Goal: Task Accomplishment & Management: Use online tool/utility

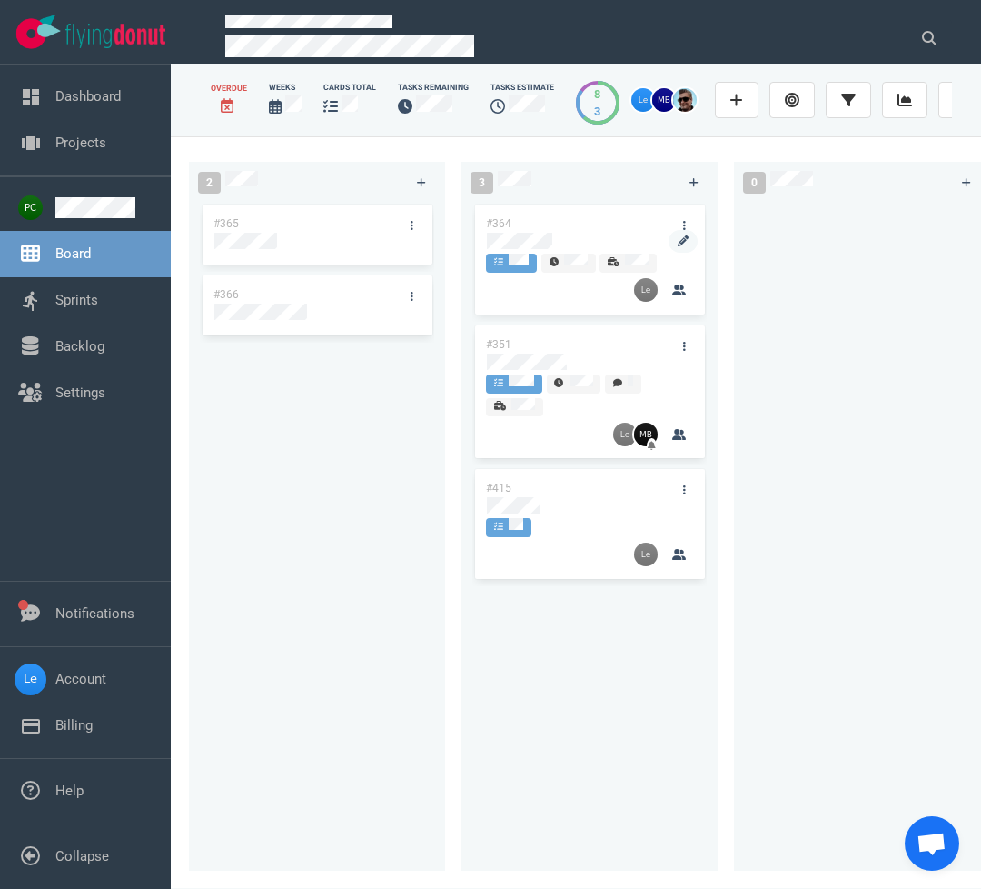
click at [524, 235] on div at bounding box center [589, 243] width 207 height 22
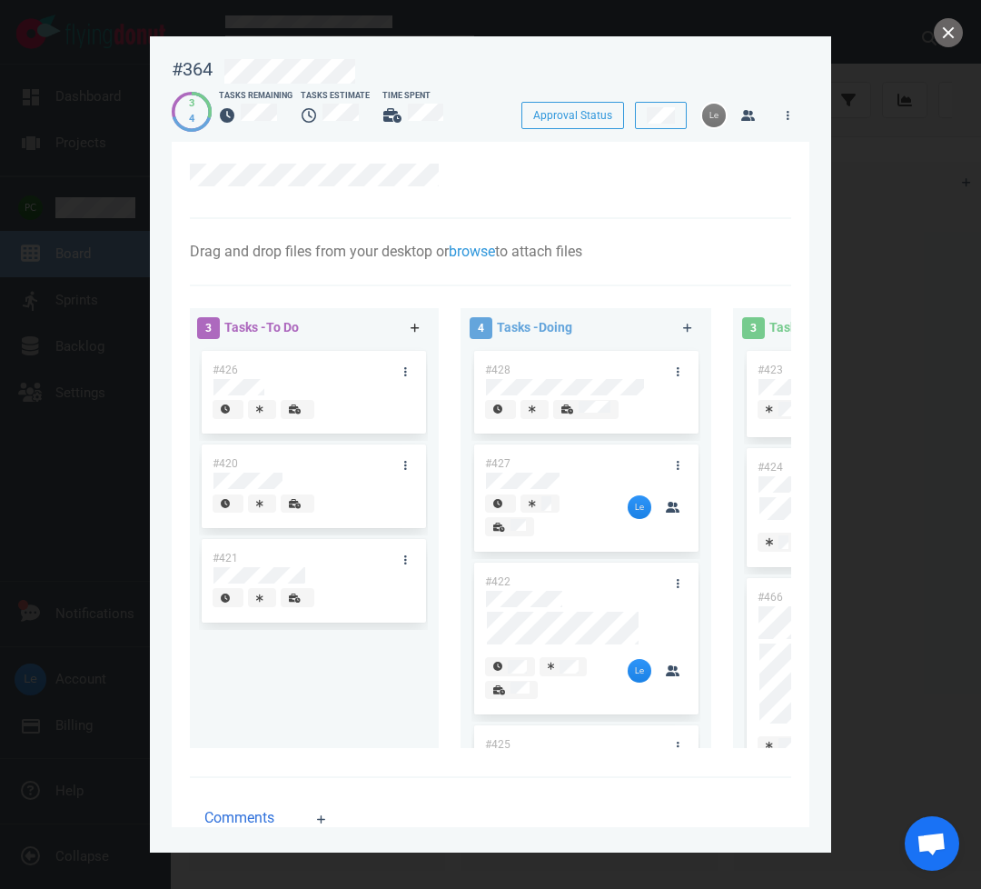
click at [410, 321] on link at bounding box center [415, 328] width 29 height 23
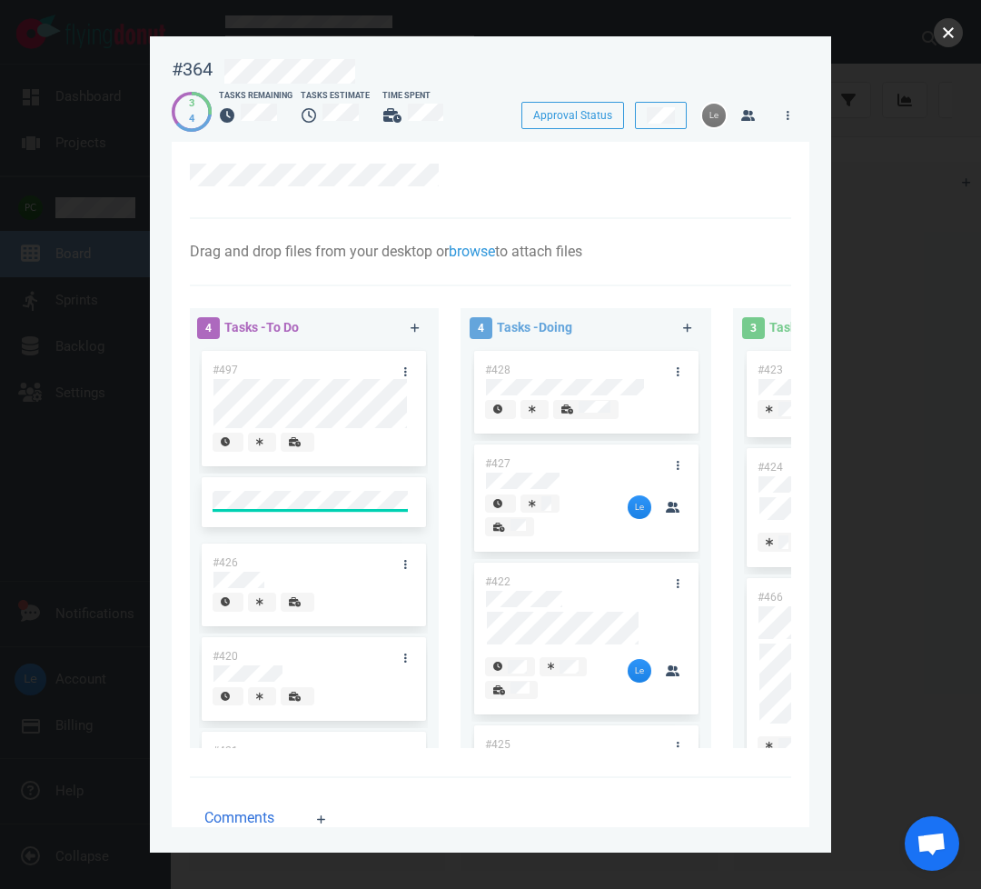
click at [955, 27] on button "close" at bounding box center [948, 32] width 29 height 29
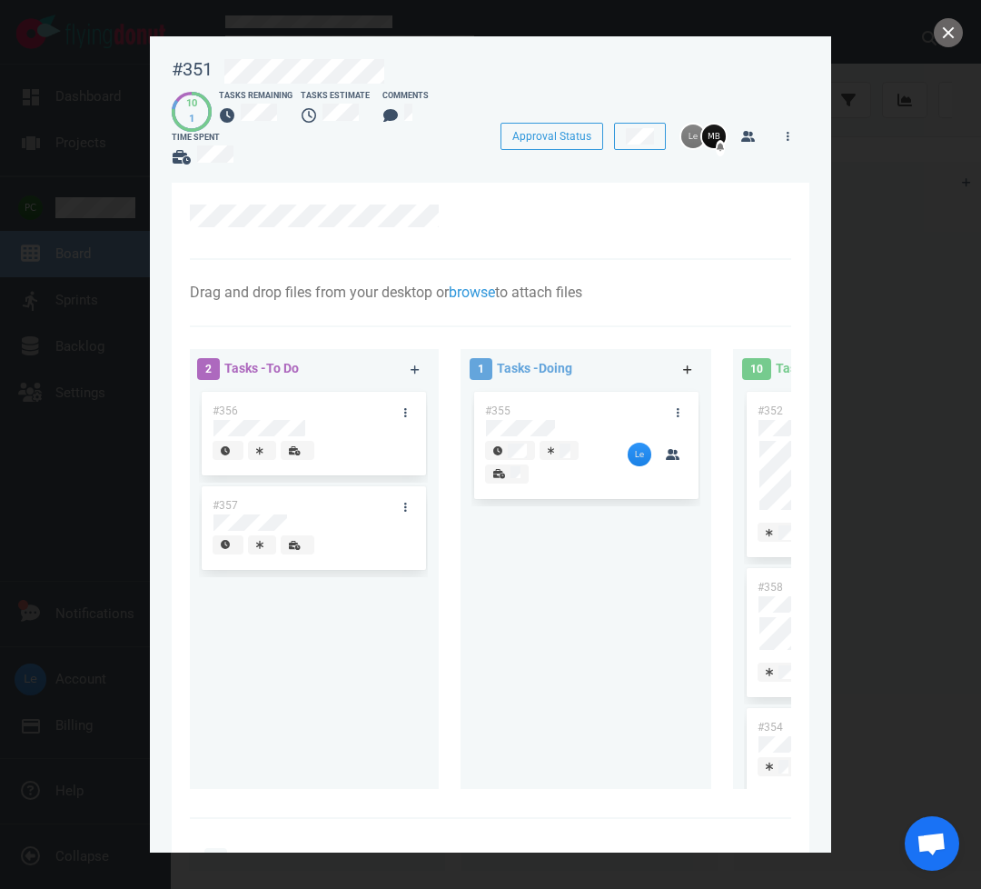
click at [690, 370] on icon at bounding box center [687, 369] width 9 height 9
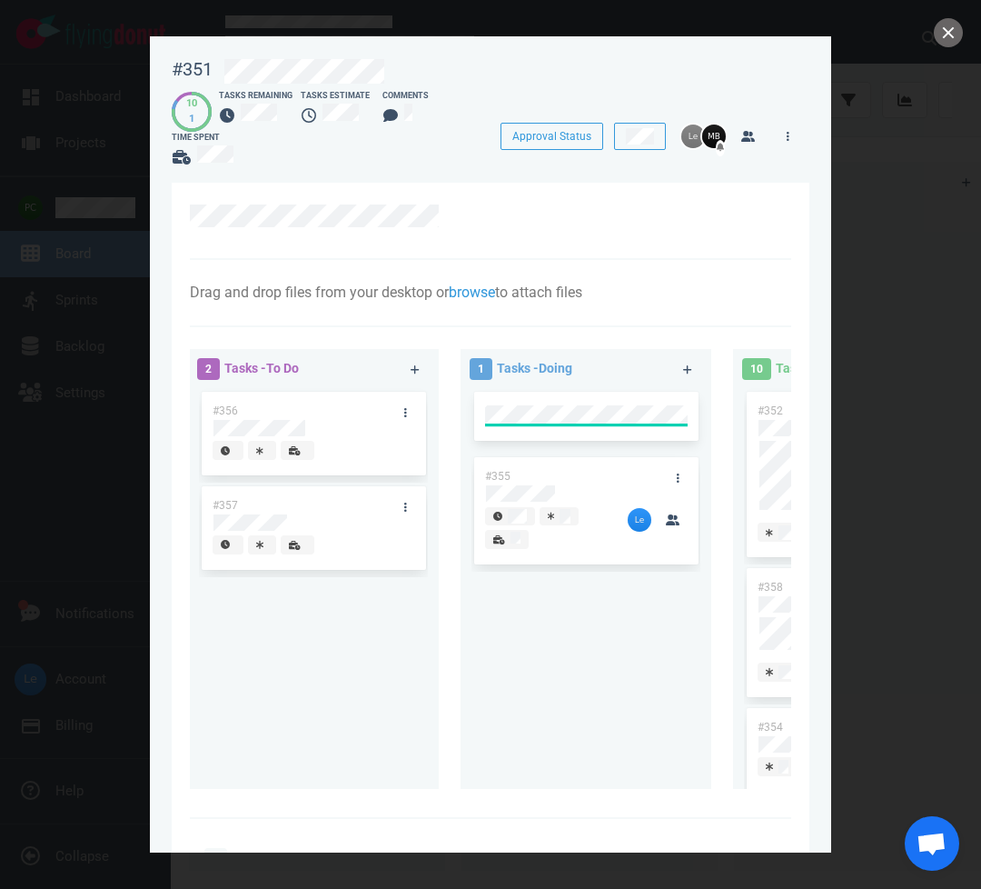
click at [609, 596] on div "#355" at bounding box center [586, 585] width 229 height 386
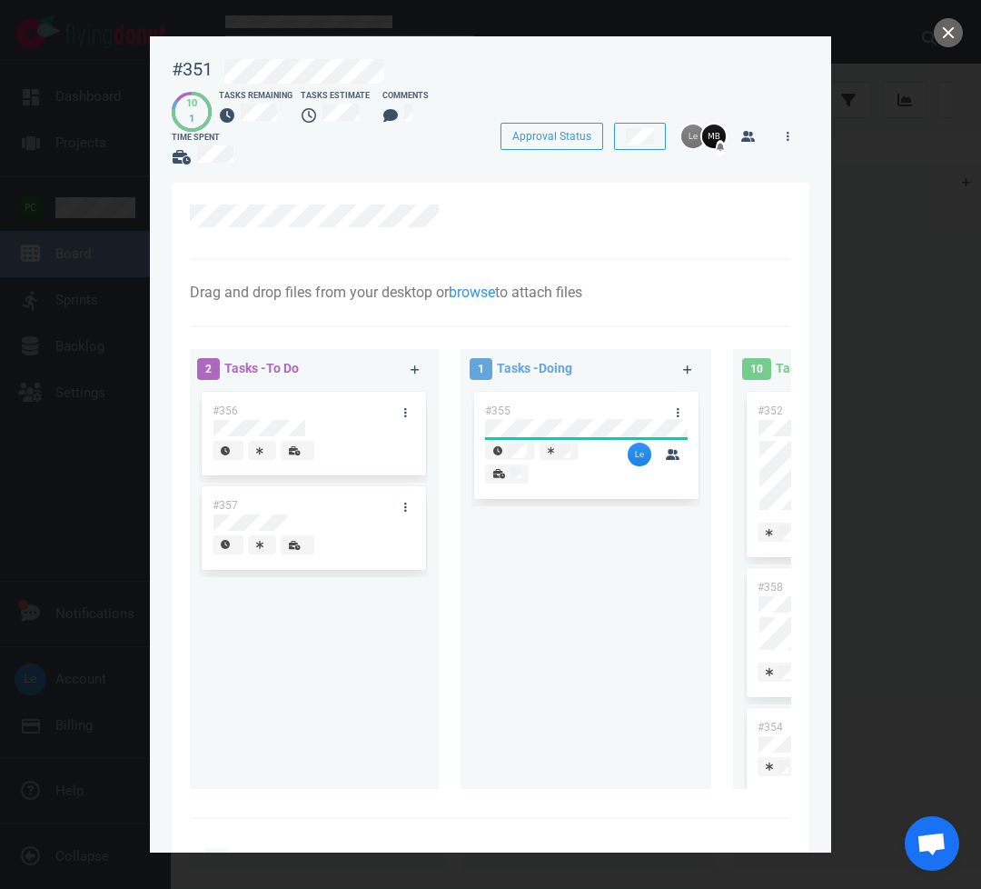
click at [602, 409] on div "#355" at bounding box center [568, 411] width 189 height 38
click at [603, 409] on div "#355" at bounding box center [568, 411] width 189 height 38
click at [507, 473] on div at bounding box center [506, 474] width 27 height 16
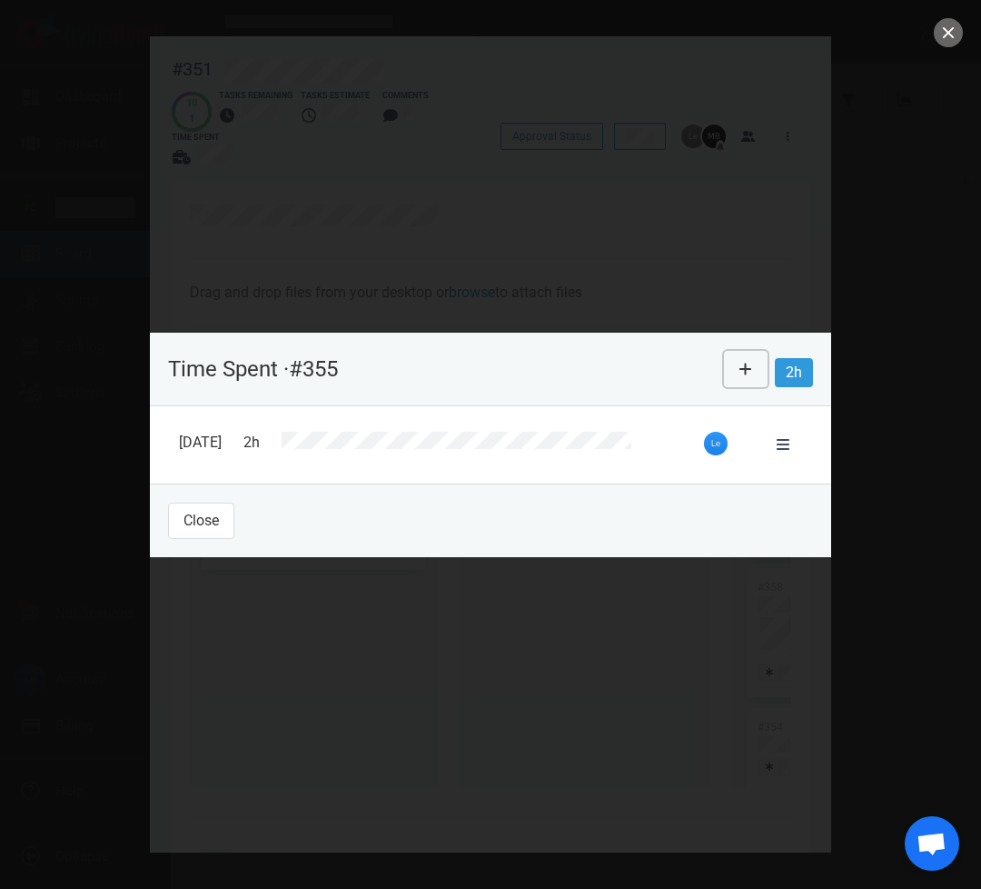
click at [751, 369] on icon at bounding box center [746, 369] width 12 height 12
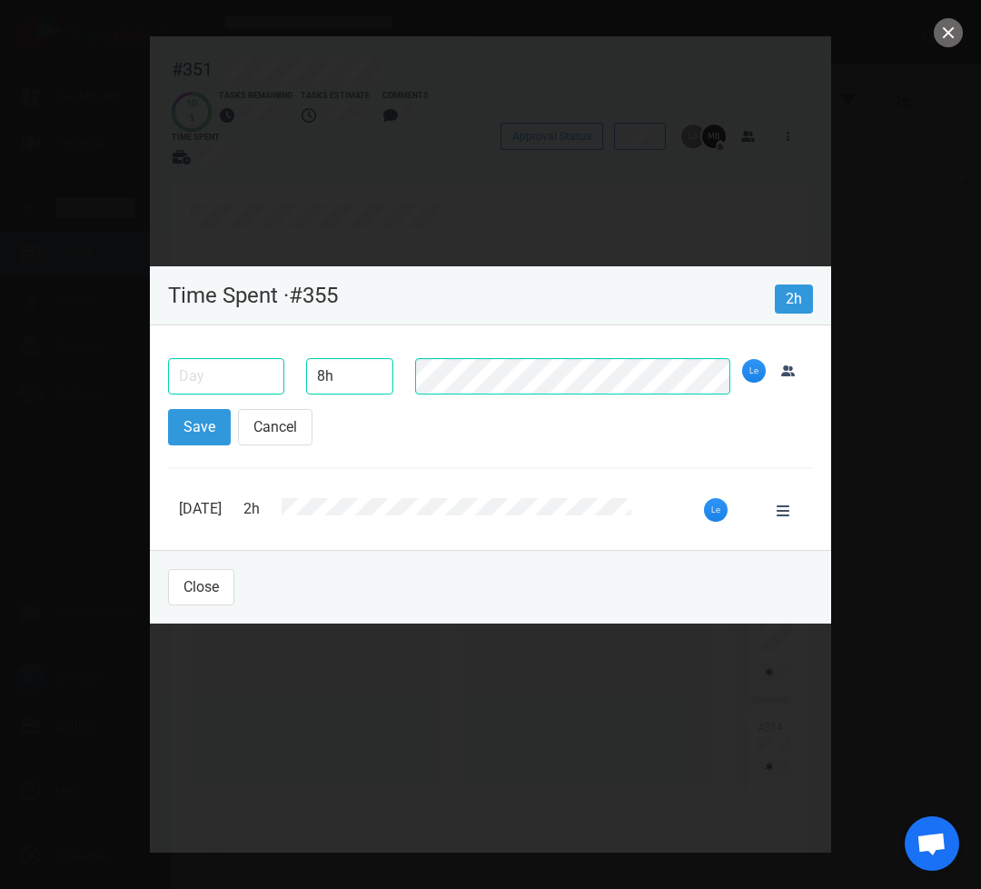
type input "8h"
click at [229, 381] on input "text" at bounding box center [226, 376] width 116 height 36
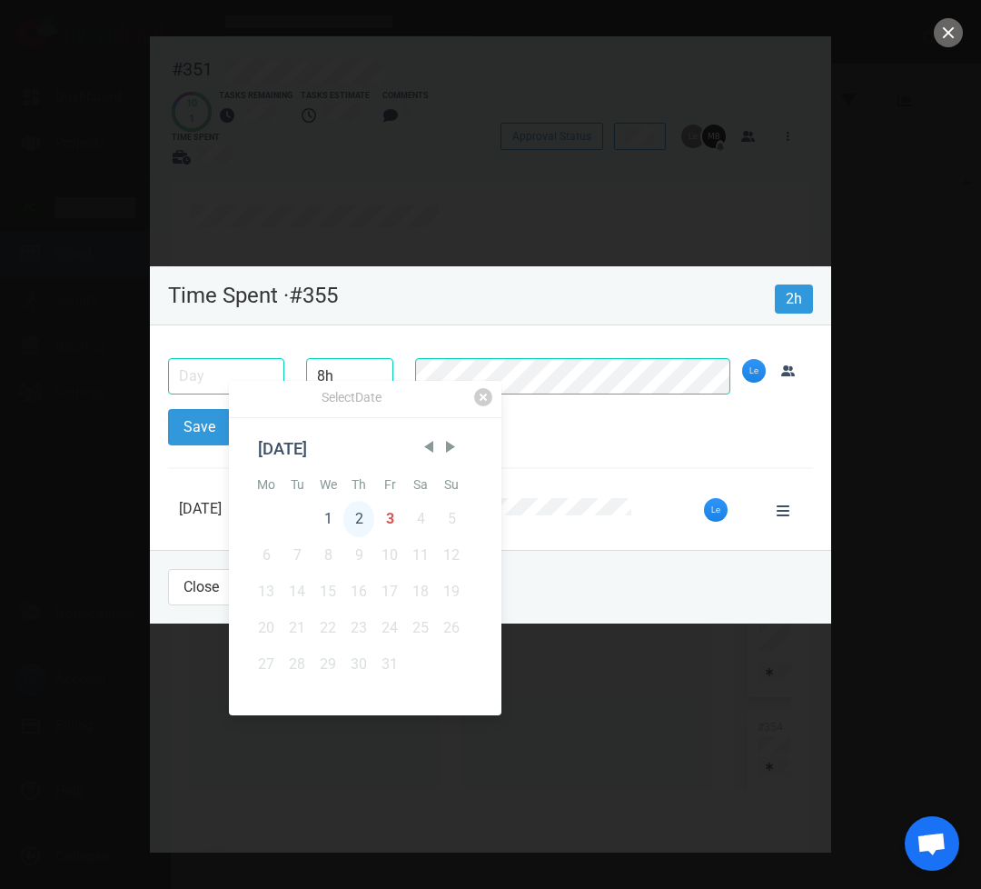
click at [352, 516] on div "2" at bounding box center [359, 519] width 31 height 36
type input "[DATE]"
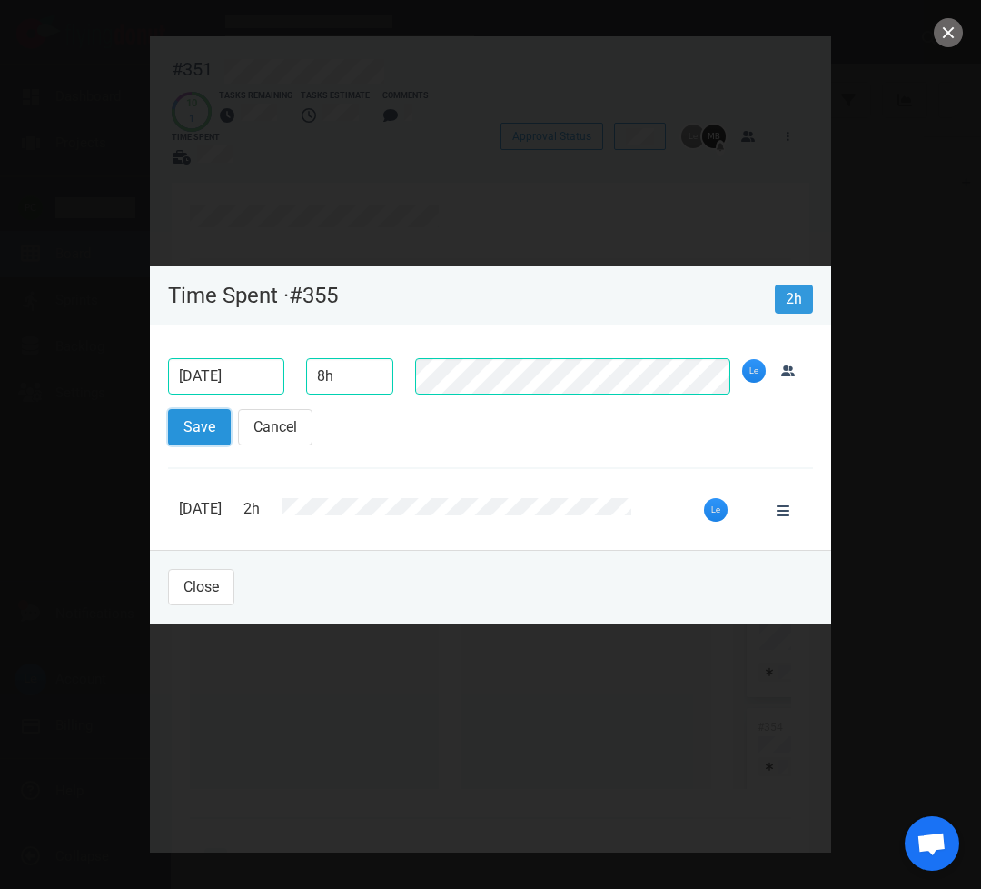
click at [178, 413] on button "Save" at bounding box center [199, 427] width 63 height 36
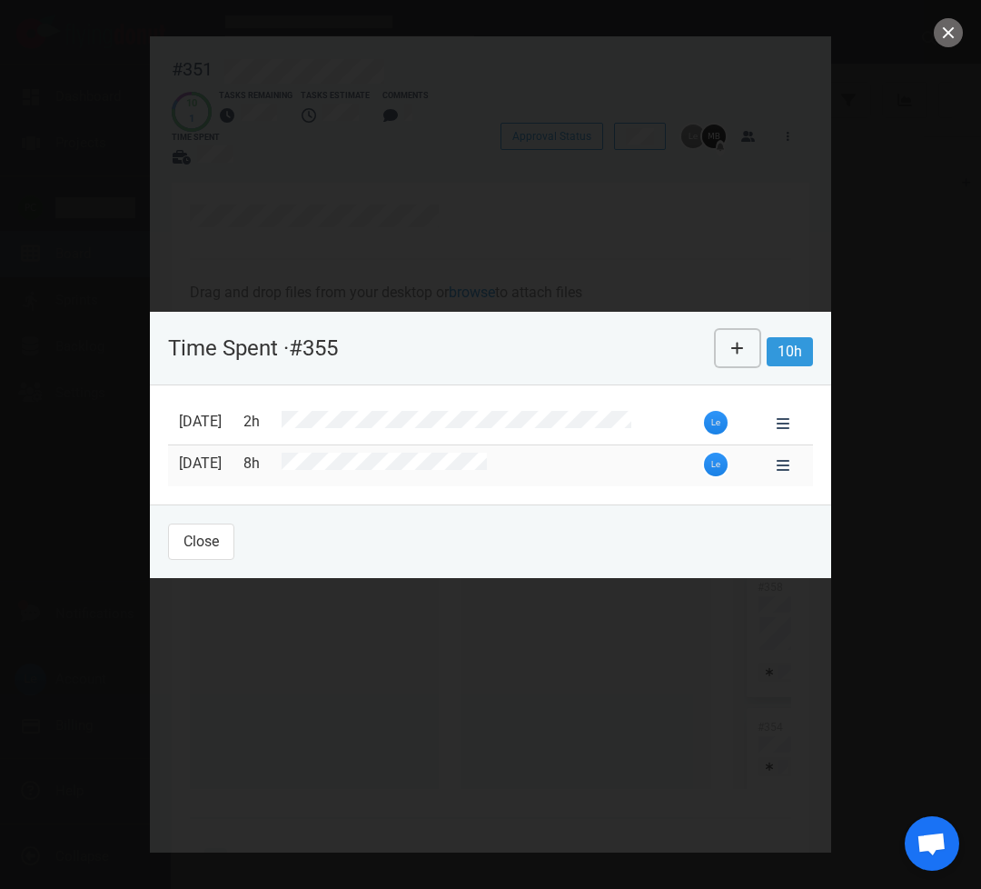
click at [730, 339] on button at bounding box center [738, 348] width 44 height 36
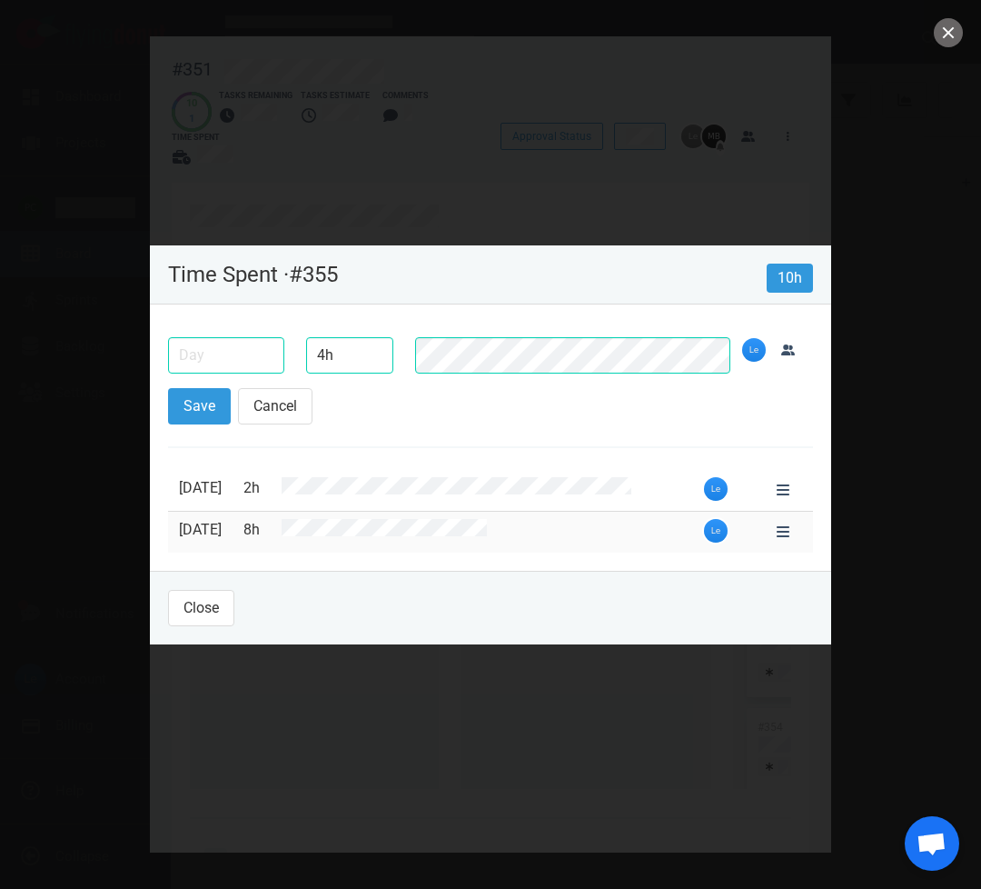
type input "4h"
click at [182, 357] on input "text" at bounding box center [226, 355] width 116 height 36
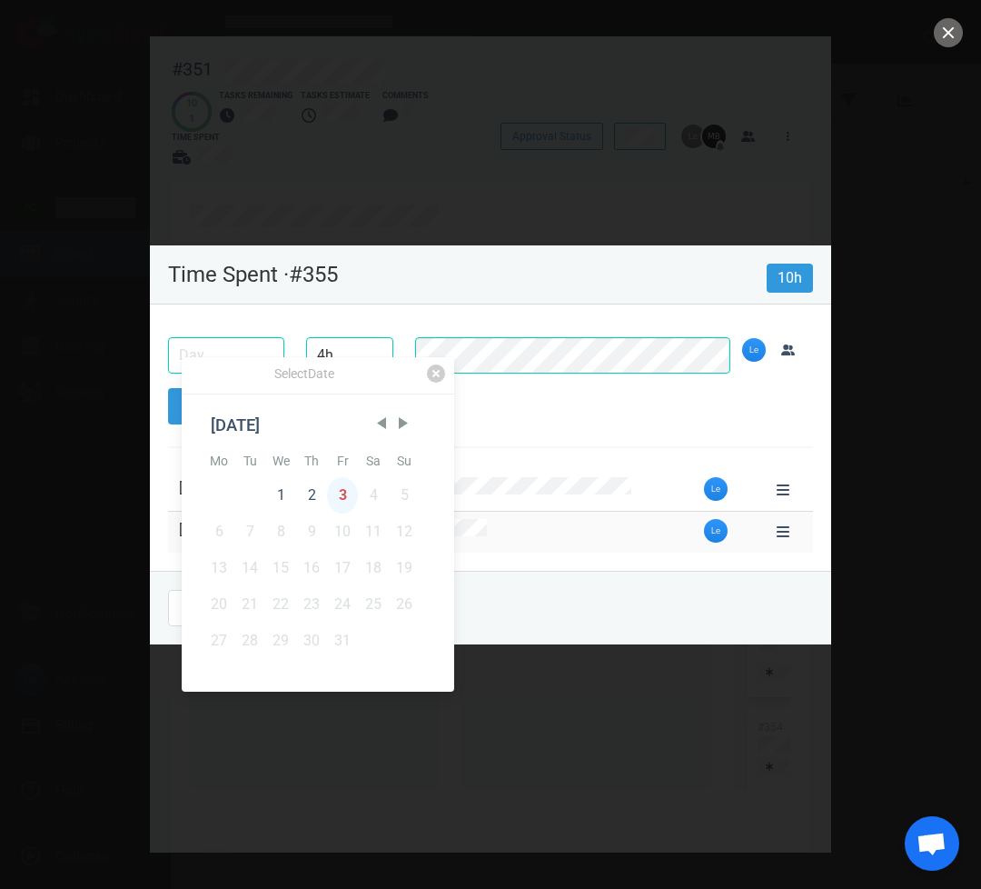
click at [347, 499] on div "3" at bounding box center [342, 495] width 31 height 36
type input "[DATE]"
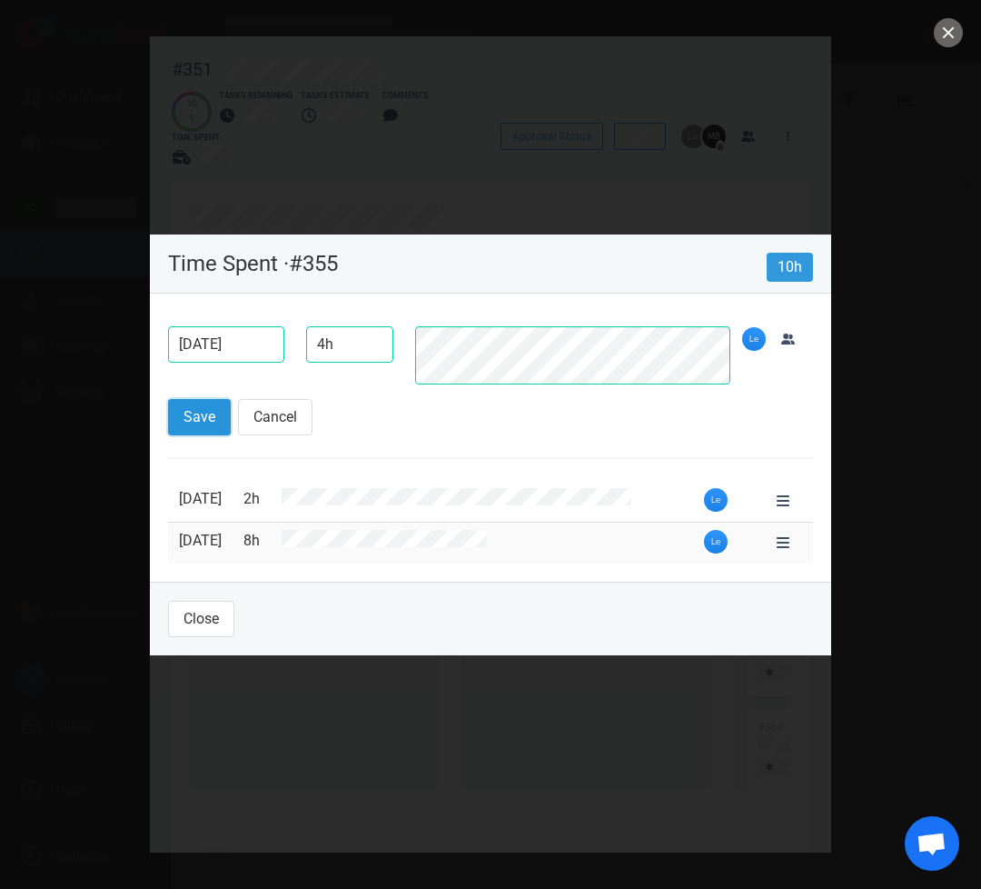
click at [189, 429] on button "Save" at bounding box center [199, 417] width 63 height 36
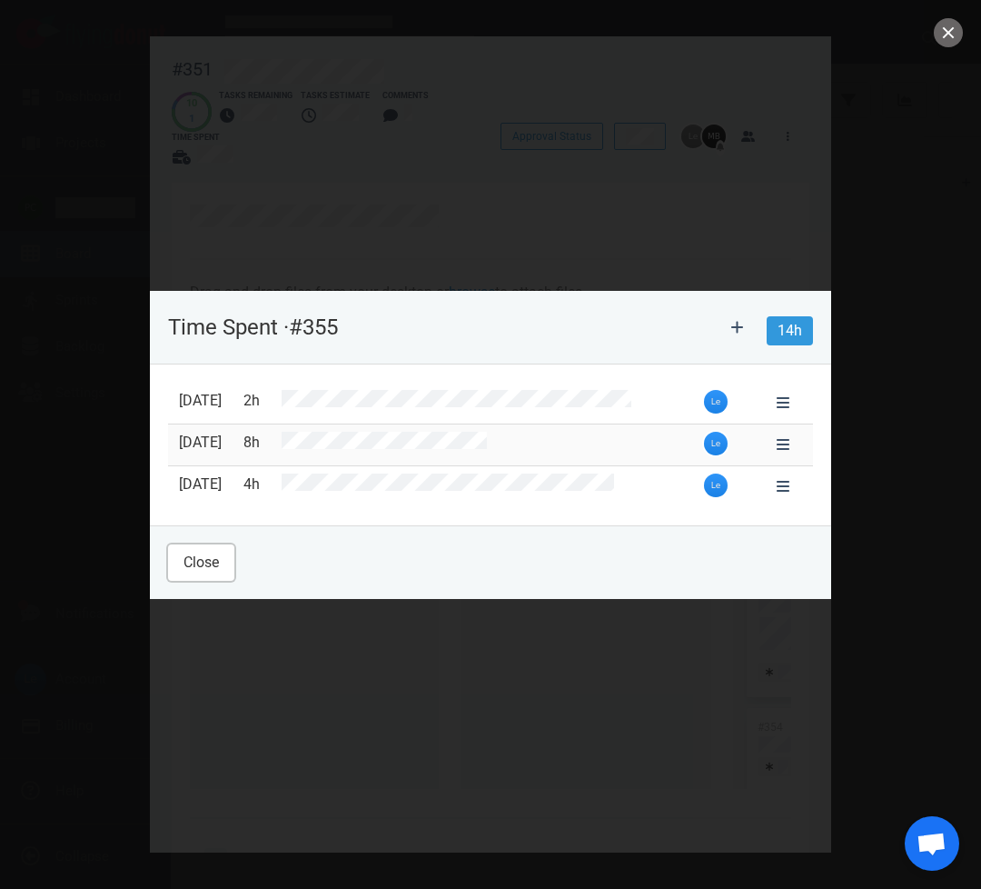
click at [213, 549] on button "Close" at bounding box center [201, 562] width 66 height 36
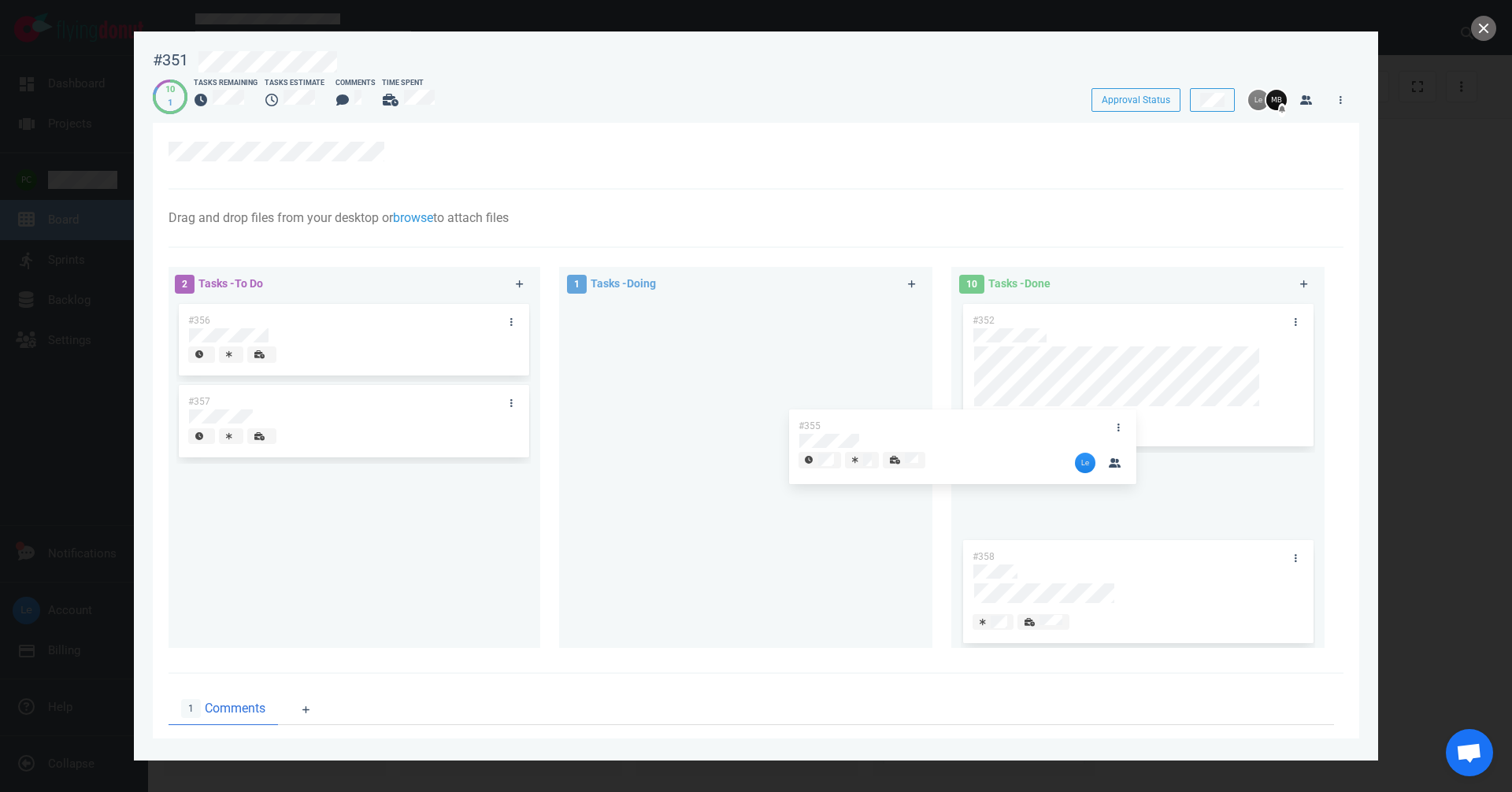
drag, startPoint x: 686, startPoint y: 328, endPoint x: 1093, endPoint y: 440, distance: 422.1
click at [850, 440] on div "2 Tasks - To Do #356 #357 1 Tasks - Doing #355 #355 10 Tasks - Done #352 #358 #…" at bounding box center [751, 460] width 1184 height 406
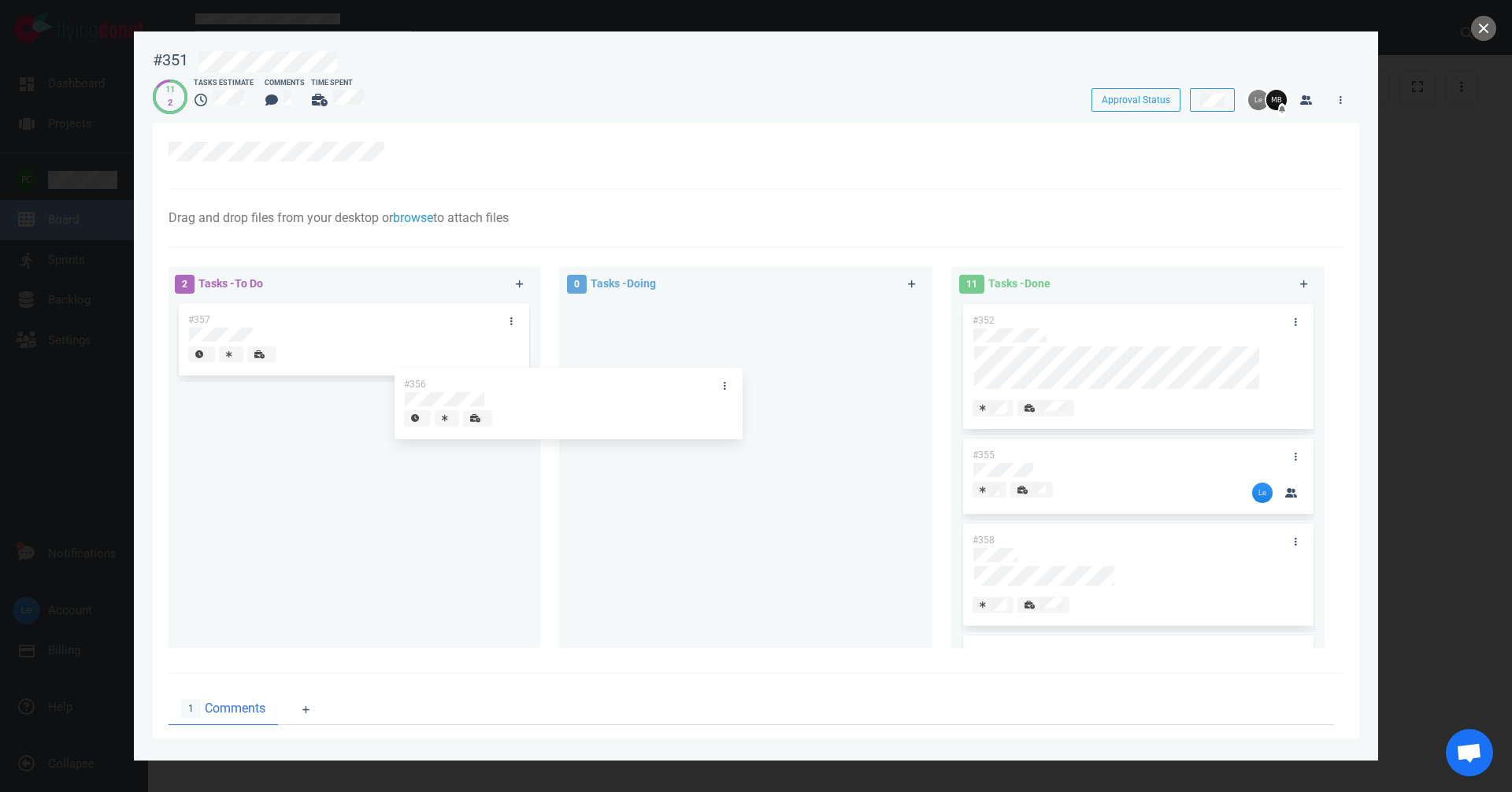
drag, startPoint x: 362, startPoint y: 326, endPoint x: 703, endPoint y: 360, distance: 342.7
click at [701, 361] on div "2 Tasks - To Do #356 #357 #356 0 Tasks - Doing 11 Tasks - Done #352 #355 #358 #…" at bounding box center [751, 460] width 1184 height 406
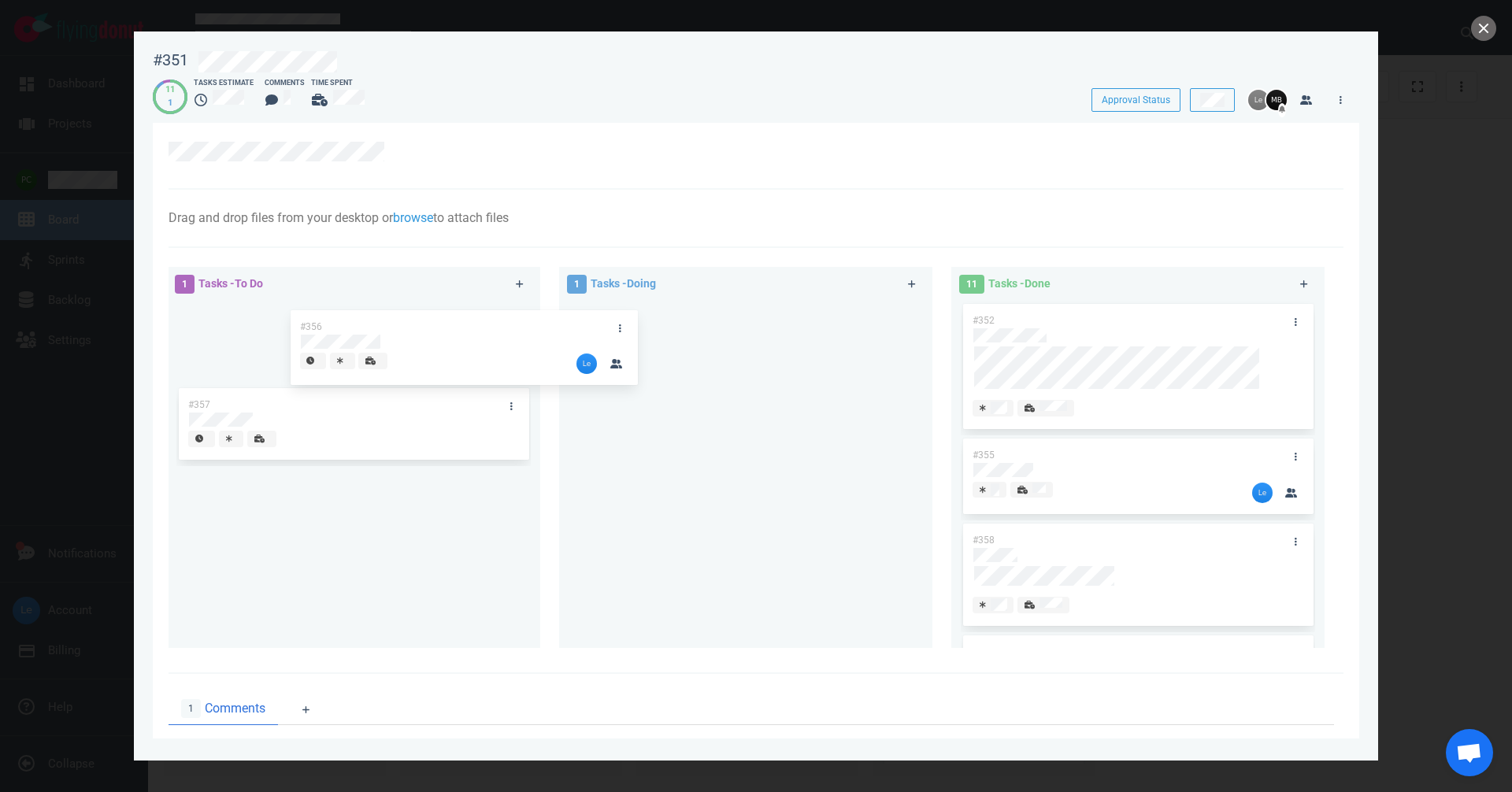
drag, startPoint x: 660, startPoint y: 323, endPoint x: 289, endPoint y: 397, distance: 378.3
click at [354, 343] on div "1 Tasks - To Do #357 1 Tasks - Doing #356 #356 11 Tasks - Done #352 #355 #358 #…" at bounding box center [751, 460] width 1184 height 406
drag, startPoint x: 310, startPoint y: 398, endPoint x: 709, endPoint y: 373, distance: 399.8
click at [702, 373] on div "2 Tasks - To Do #356 #357 #357 0 Tasks - Doing 11 Tasks - Done #352 #355 #358 #…" at bounding box center [751, 460] width 1184 height 406
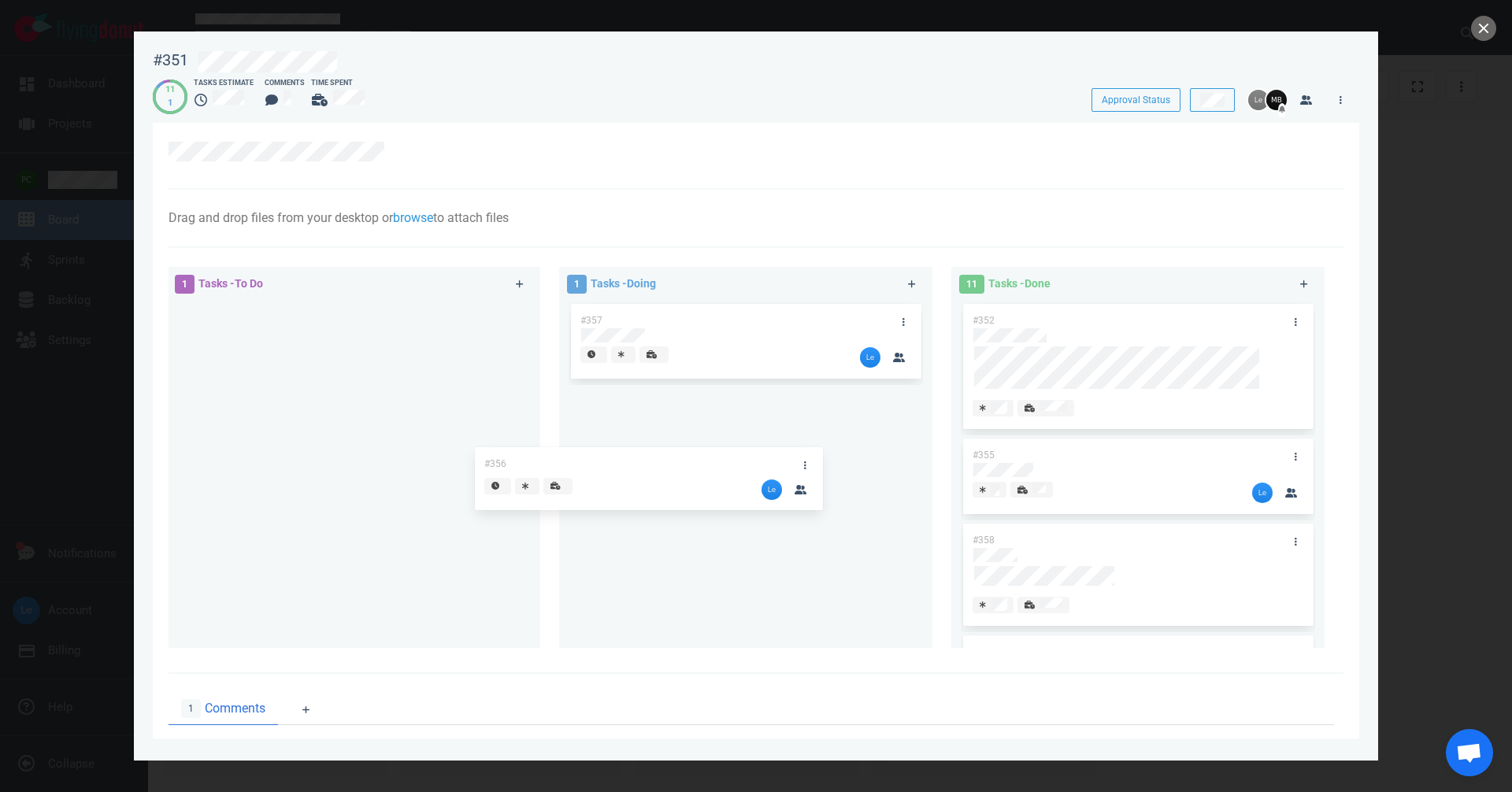
drag, startPoint x: 397, startPoint y: 314, endPoint x: 739, endPoint y: 453, distance: 369.2
click at [720, 458] on div "1 Tasks - To Do #356 #356 1 Tasks - Doing #357 11 Tasks - Done #352 #355 #358 #…" at bounding box center [751, 460] width 1184 height 406
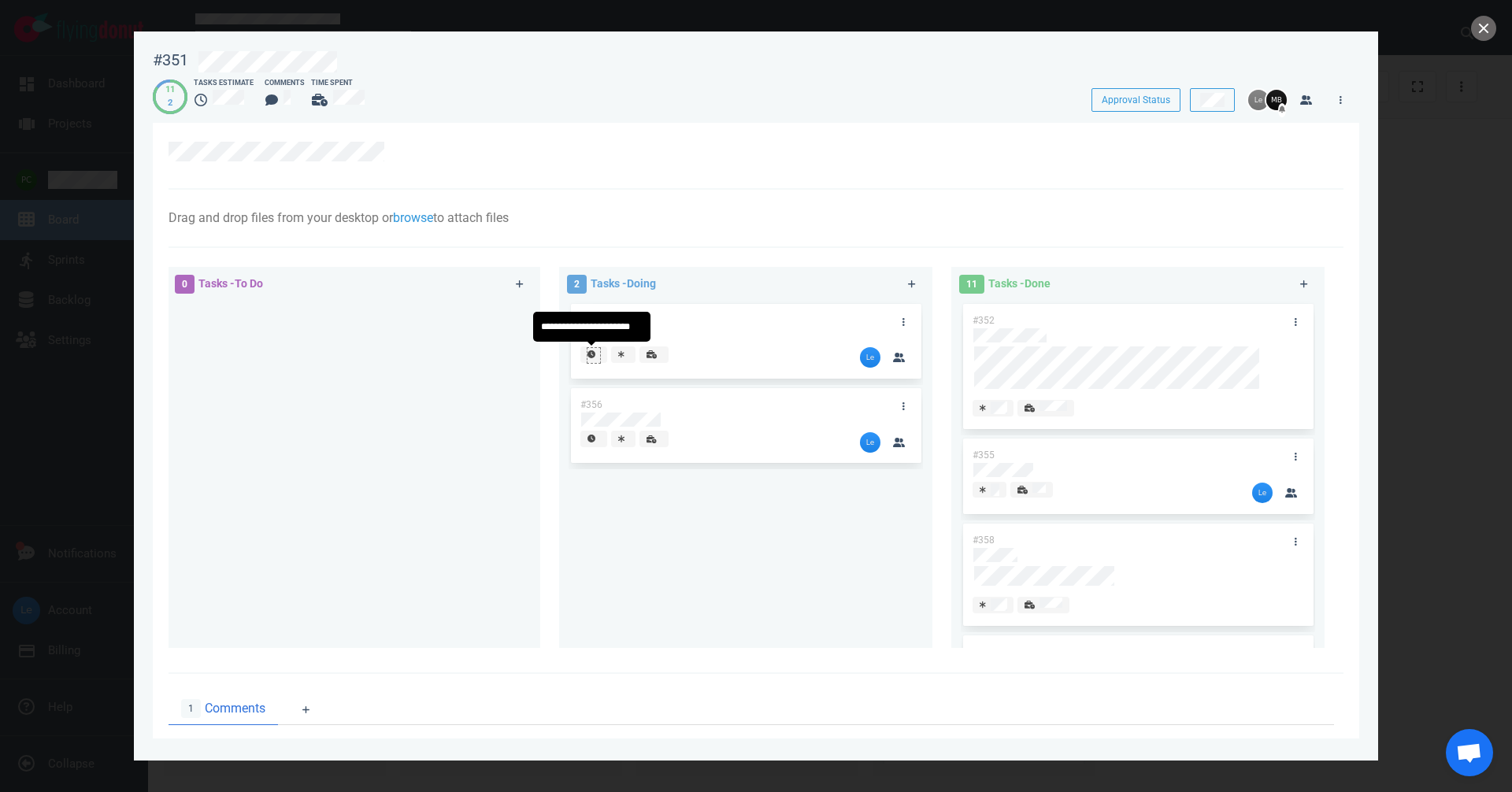
click at [593, 354] on div at bounding box center [594, 354] width 13 height 13
click at [626, 353] on icon at bounding box center [629, 354] width 6 height 8
click at [608, 356] on span at bounding box center [598, 354] width 36 height 16
click at [626, 350] on icon at bounding box center [629, 354] width 6 height 8
click at [743, 367] on div at bounding box center [715, 358] width 288 height 42
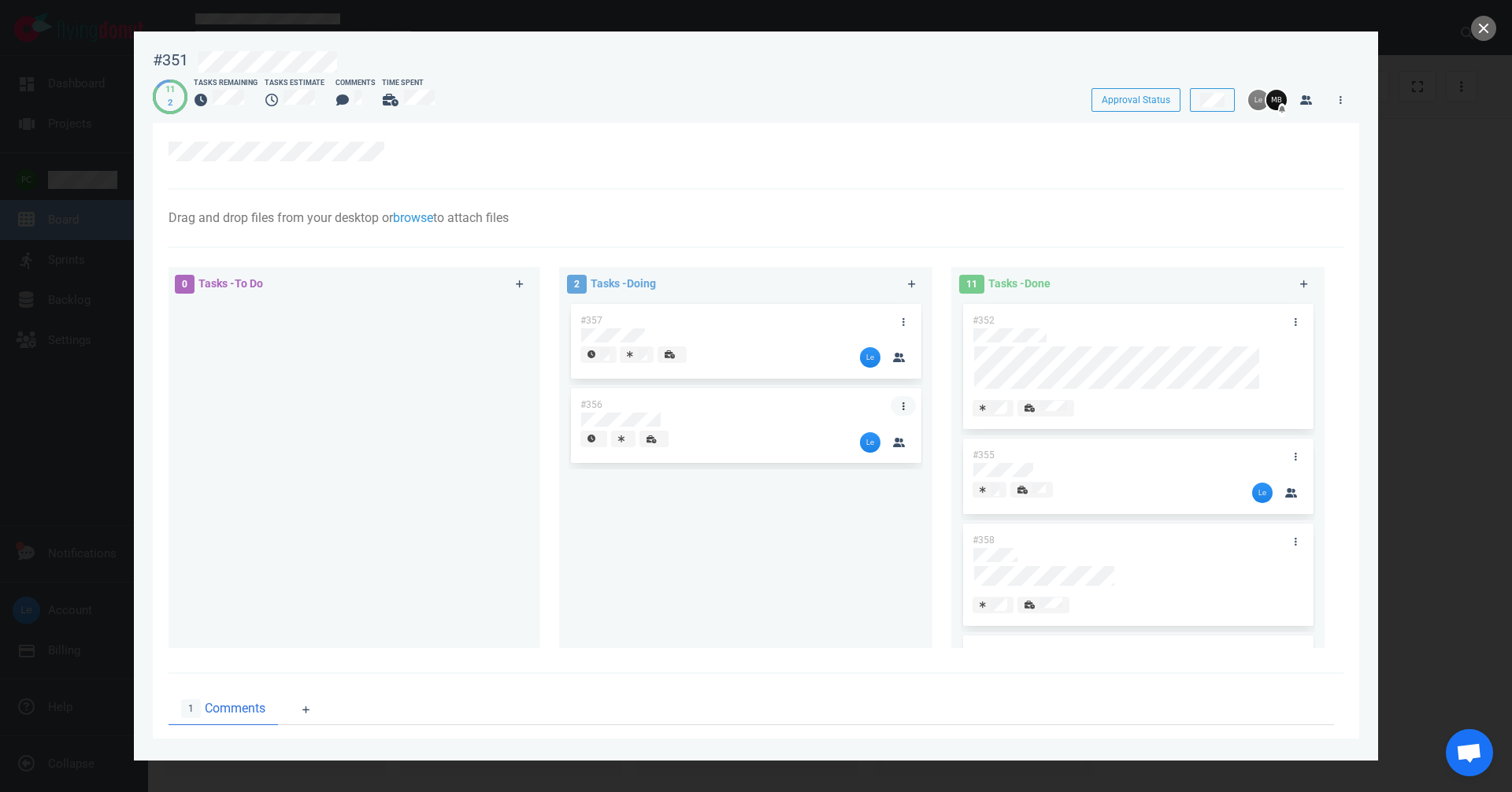
click at [850, 409] on link at bounding box center [903, 406] width 25 height 20
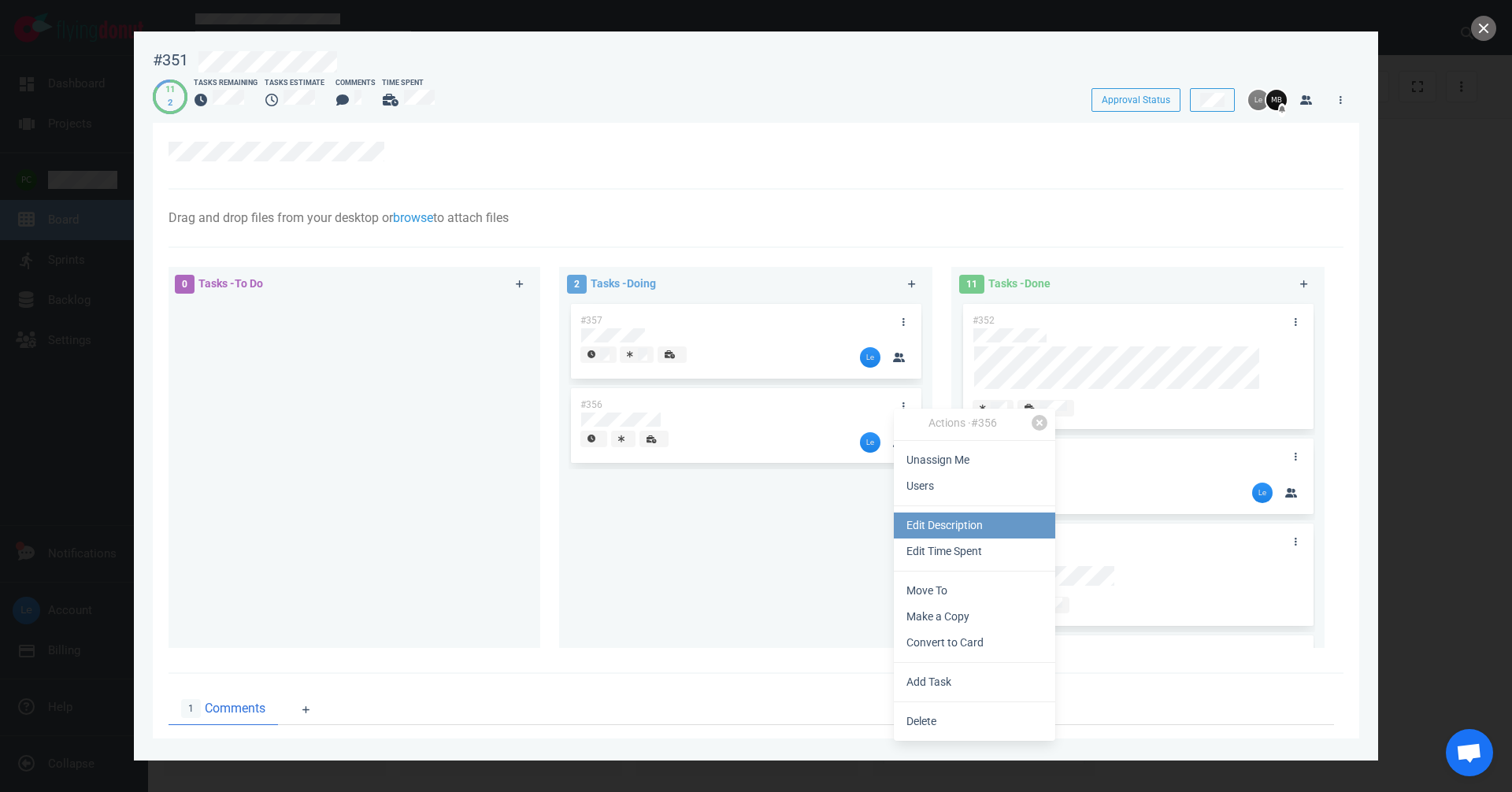
click at [850, 527] on link "Edit Description" at bounding box center [974, 526] width 161 height 26
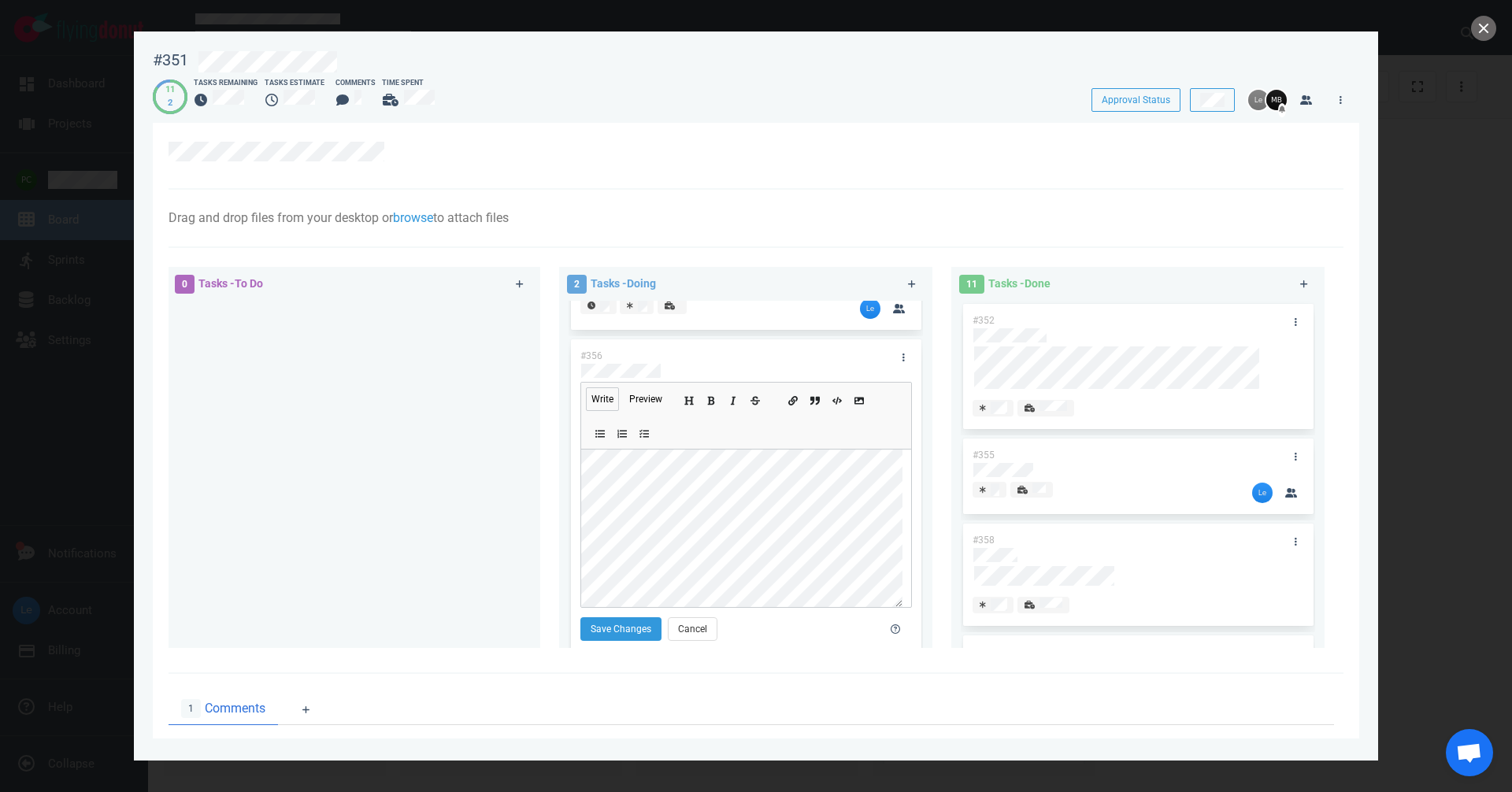
scroll to position [93, 0]
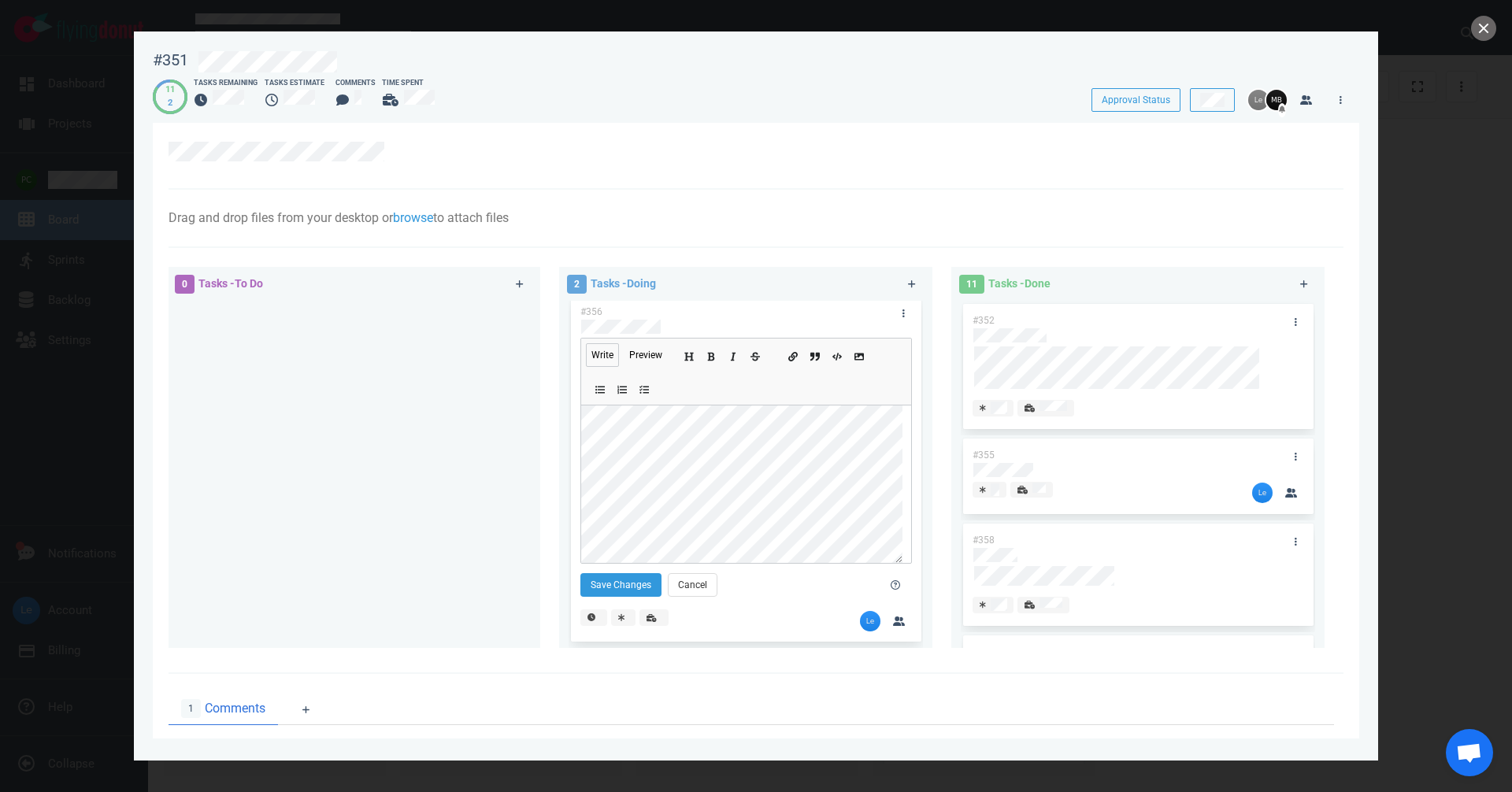
click at [650, 598] on section "Save Changes Cancel" at bounding box center [721, 588] width 281 height 30
click at [625, 582] on button "Save Changes" at bounding box center [621, 585] width 81 height 23
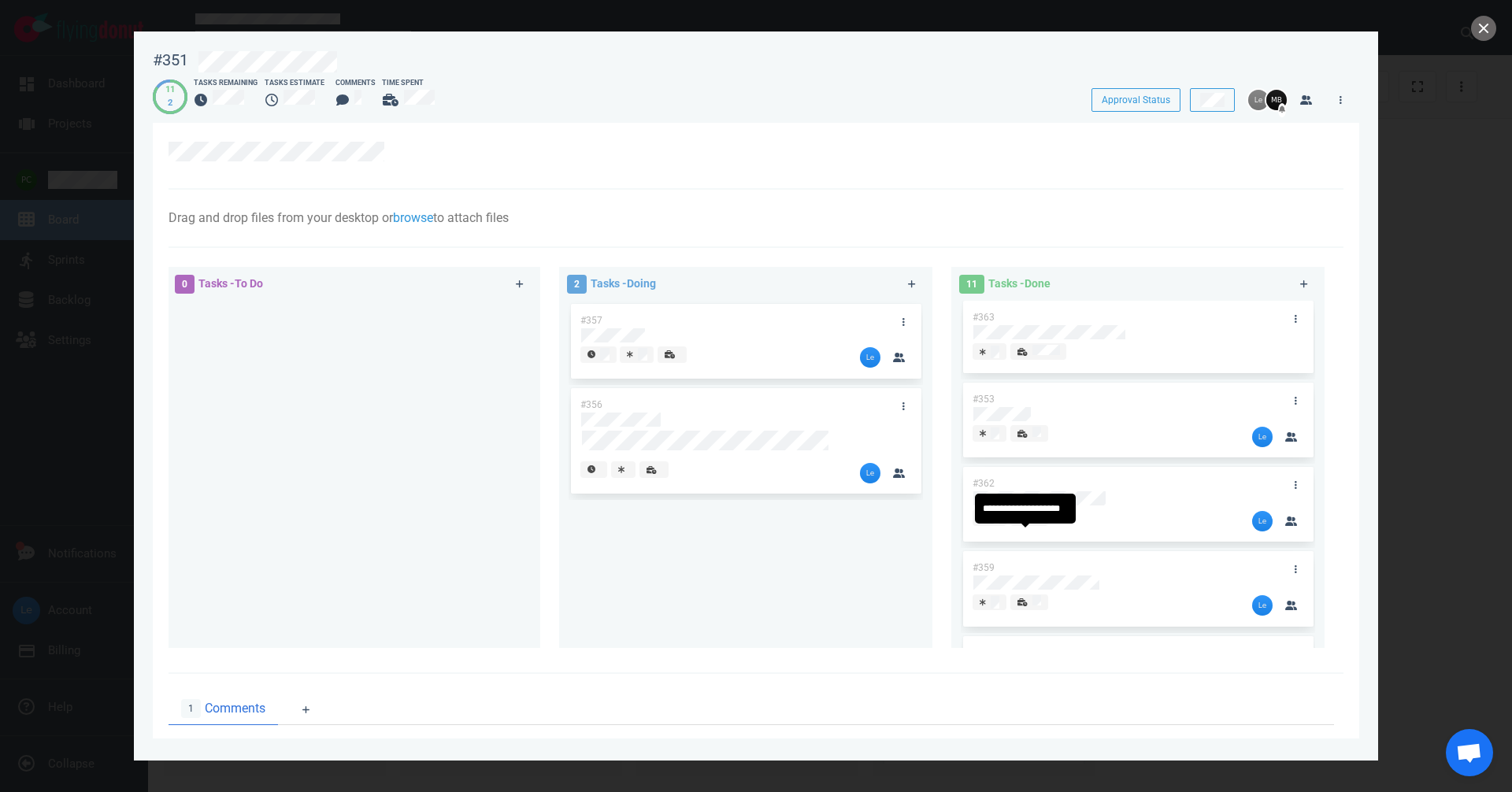
scroll to position [491, 0]
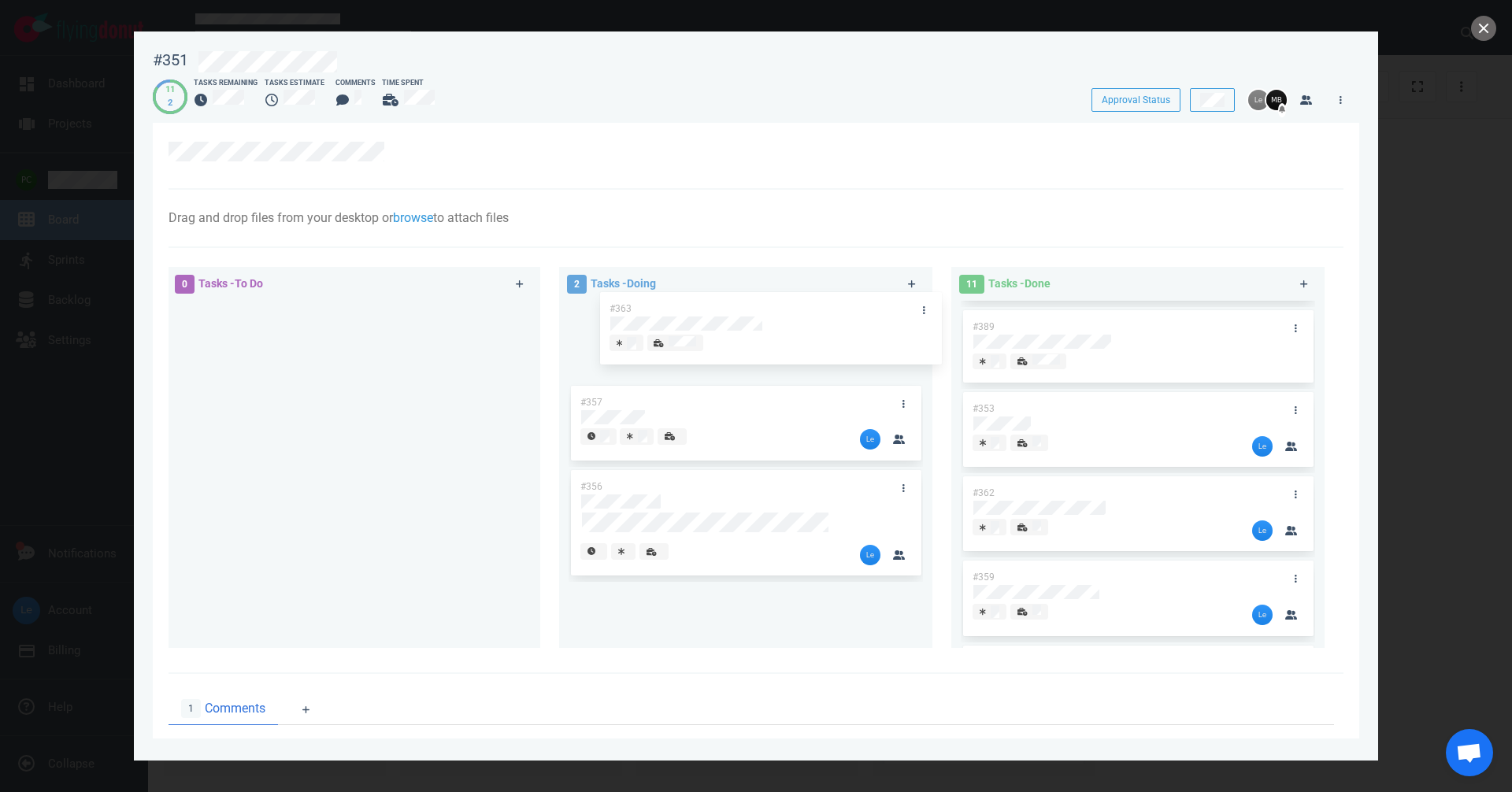
drag, startPoint x: 1163, startPoint y: 404, endPoint x: 803, endPoint y: 304, distance: 373.6
click at [803, 304] on div "0 Tasks - To Do 2 Tasks - Doing #357 #356 11 Tasks - Done #352 #355 #358 #354 #…" at bounding box center [751, 460] width 1184 height 406
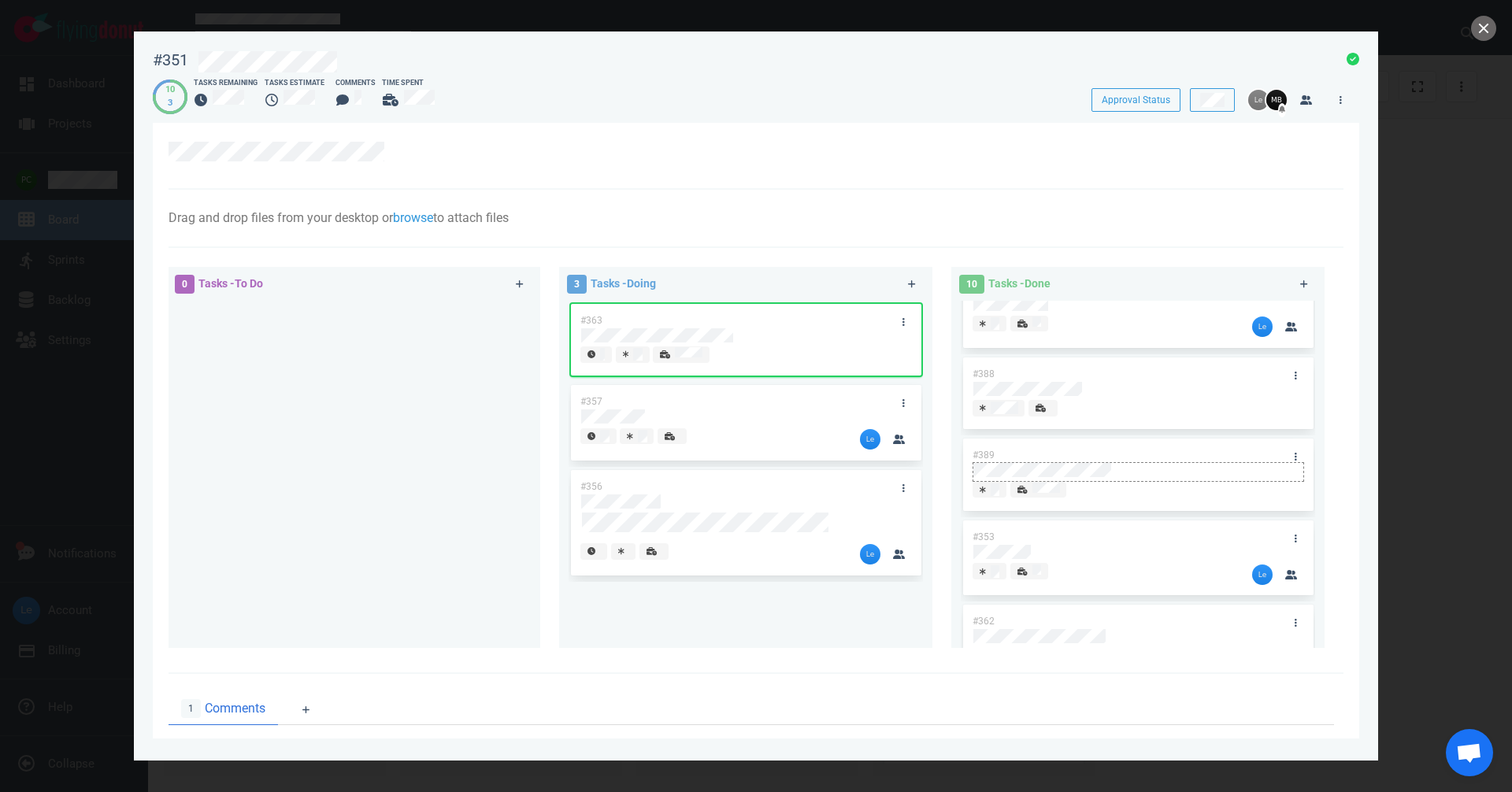
scroll to position [334, 0]
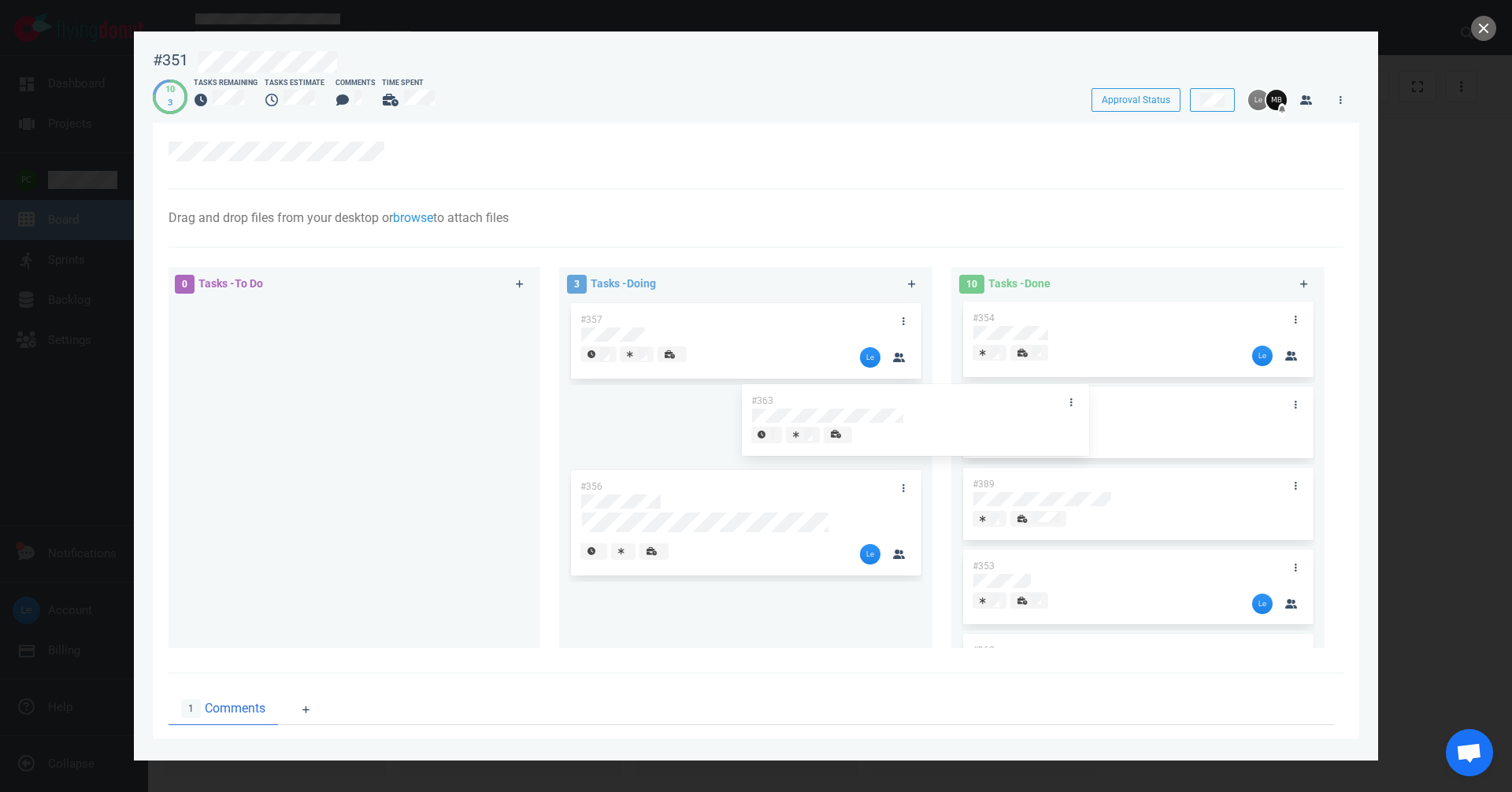
drag, startPoint x: 816, startPoint y: 347, endPoint x: 1106, endPoint y: 432, distance: 302.2
click at [850, 430] on div "0 Tasks - To Do 3 Tasks - Doing #363 #357 #356 #363 10 Tasks - Done #352 #355 #…" at bounding box center [751, 460] width 1184 height 406
drag, startPoint x: 1054, startPoint y: 487, endPoint x: 792, endPoint y: 354, distance: 293.8
click at [805, 371] on div "0 Tasks - To Do 2 Tasks - Doing #357 #356 11 Tasks - Done #352 #355 #358 #354 #…" at bounding box center [751, 460] width 1184 height 406
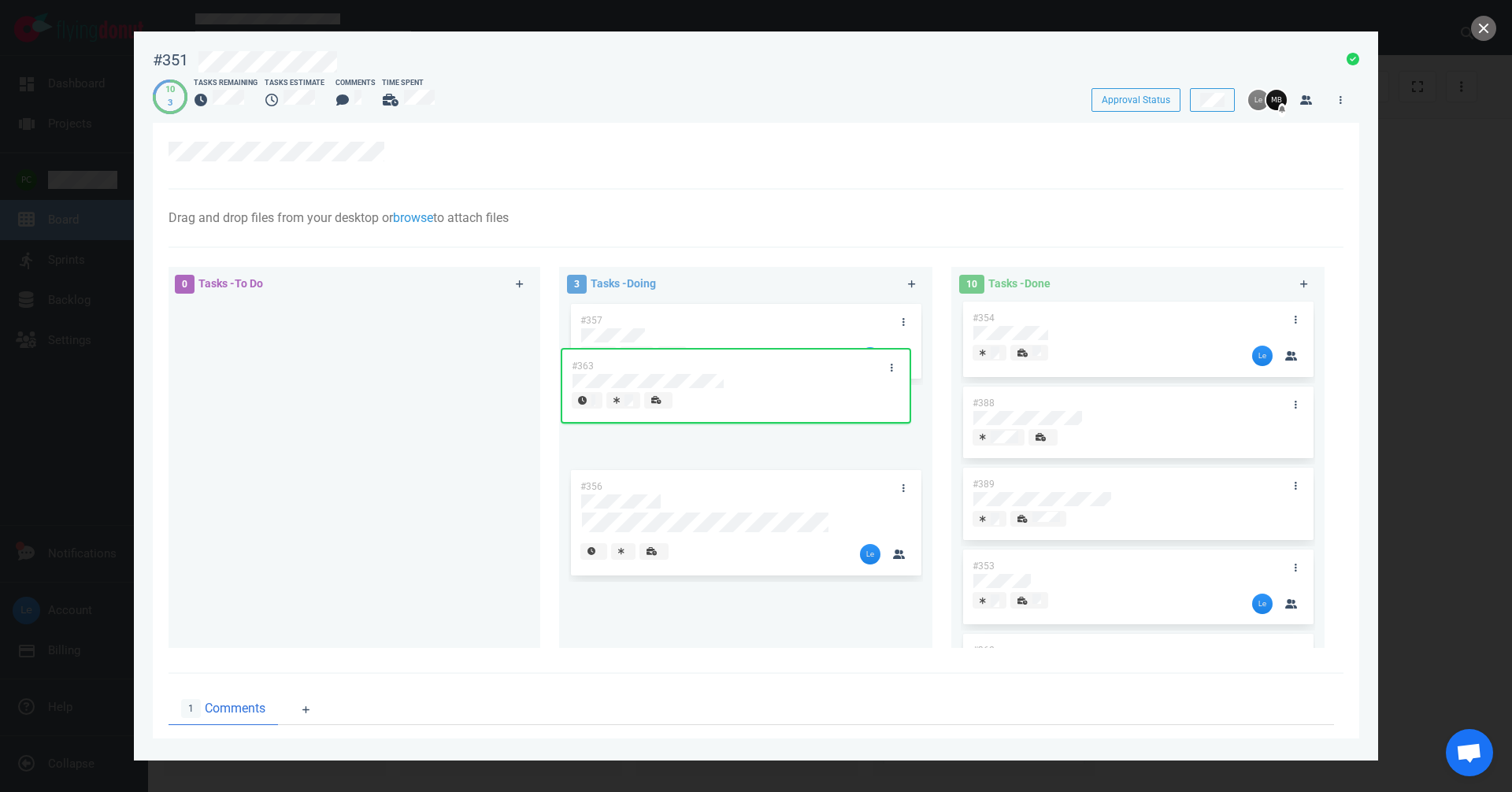
drag, startPoint x: 737, startPoint y: 393, endPoint x: 729, endPoint y: 342, distance: 51.6
click at [729, 353] on div "#357 #363 #356 #363" at bounding box center [745, 468] width 354 height 334
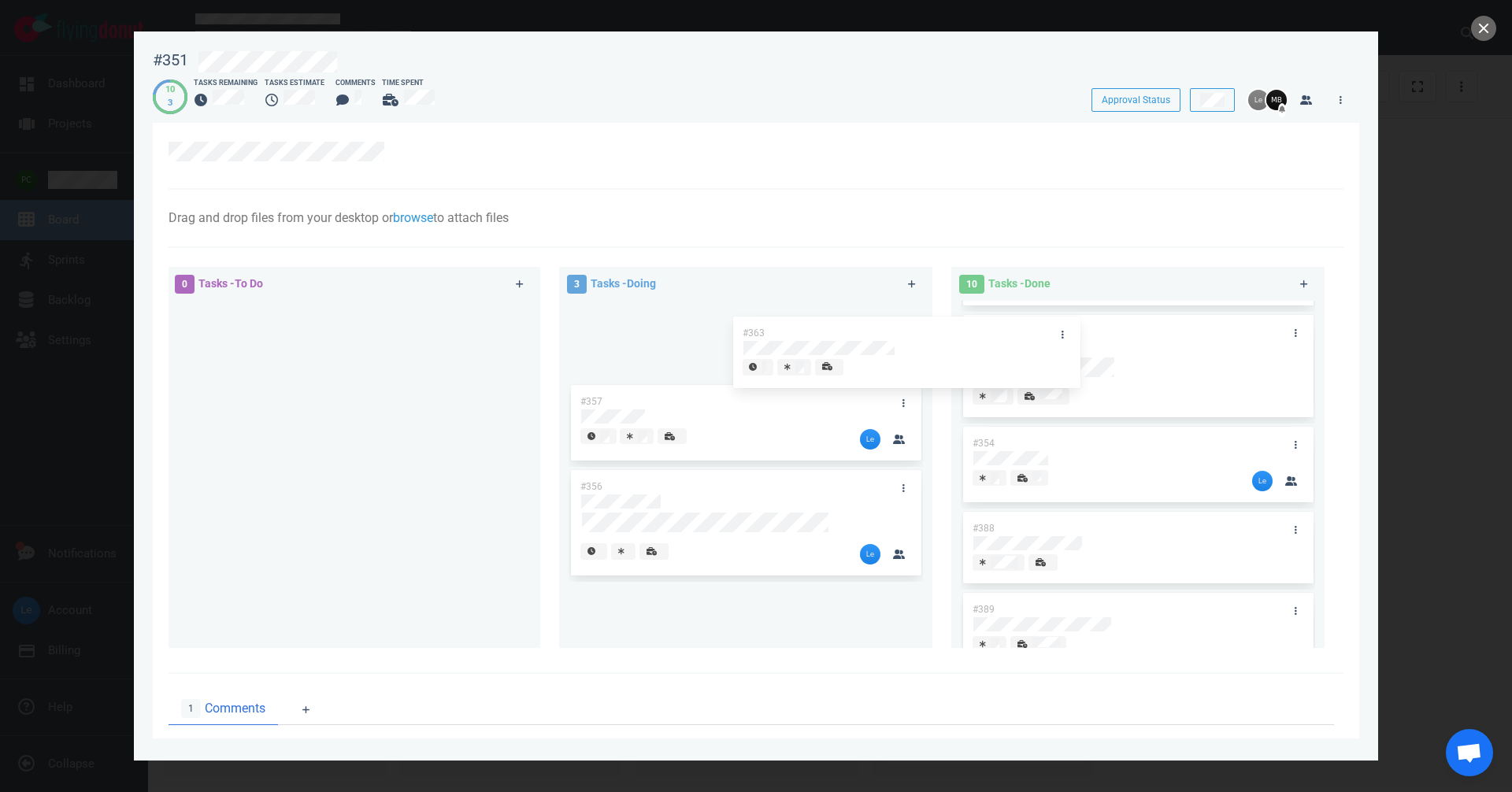
drag, startPoint x: 893, startPoint y: 321, endPoint x: 1076, endPoint y: 296, distance: 184.7
click at [850, 297] on div "0 Tasks - To Do 3 Tasks - Doing #363 #357 #356 #363 10 Tasks - Done #352 #355 #…" at bounding box center [751, 460] width 1184 height 406
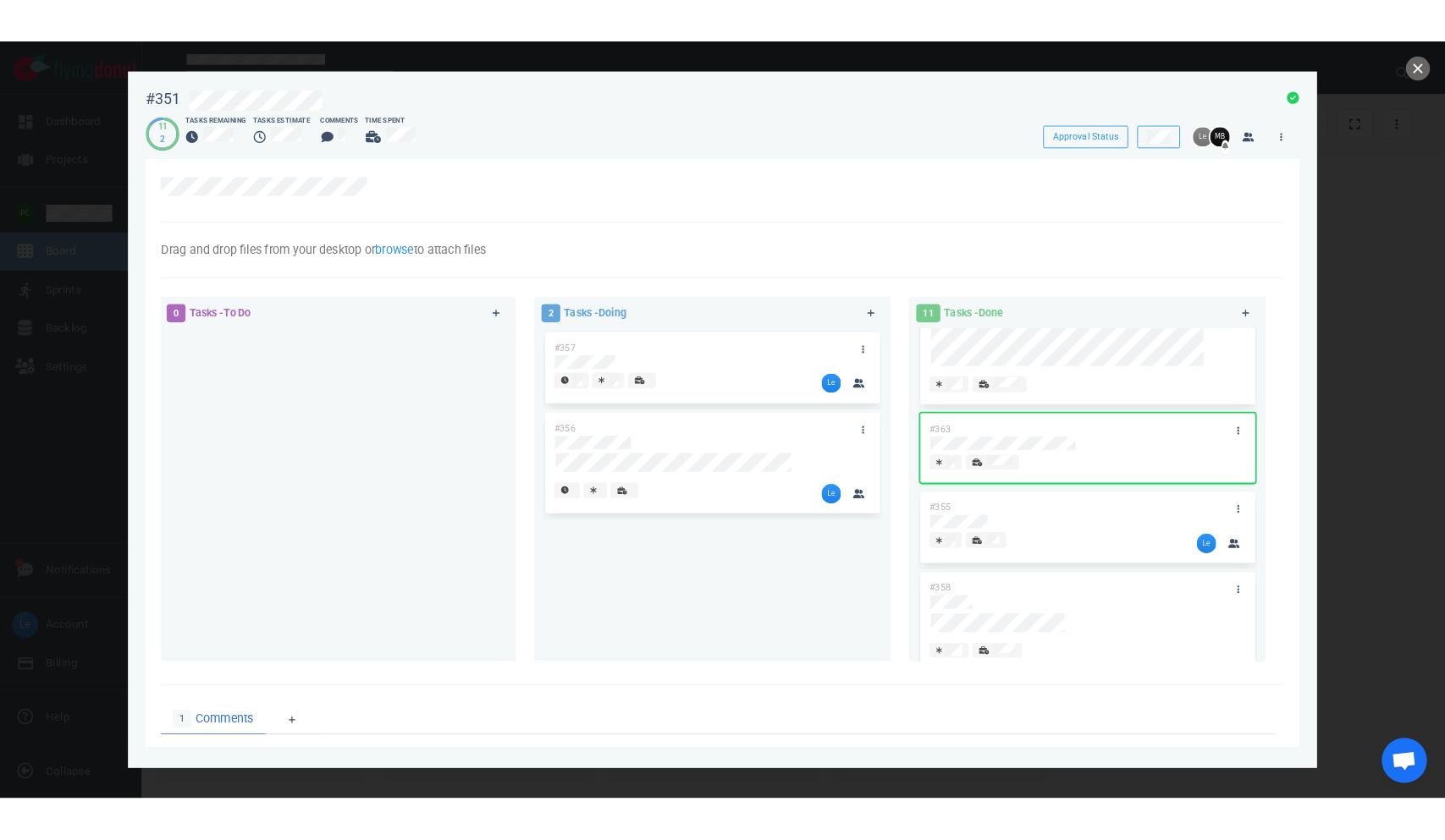
scroll to position [0, 0]
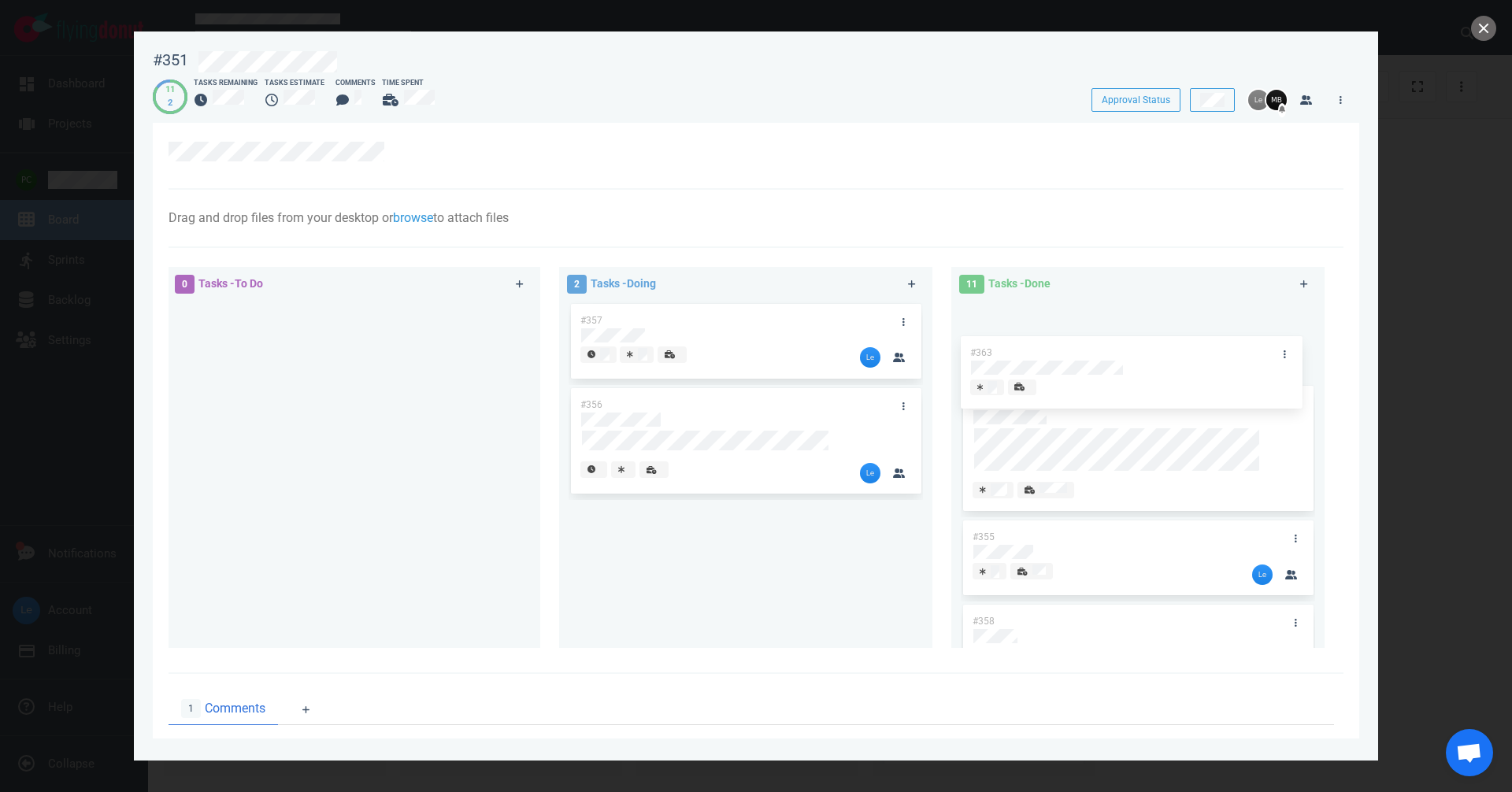
drag, startPoint x: 1021, startPoint y: 479, endPoint x: 1017, endPoint y: 327, distance: 152.1
click at [850, 327] on div "#352 #363 #355 #358 #354 #388 #389 #353 #362 #359 #374 #363" at bounding box center [1138, 468] width 354 height 334
